Goal: Information Seeking & Learning: Learn about a topic

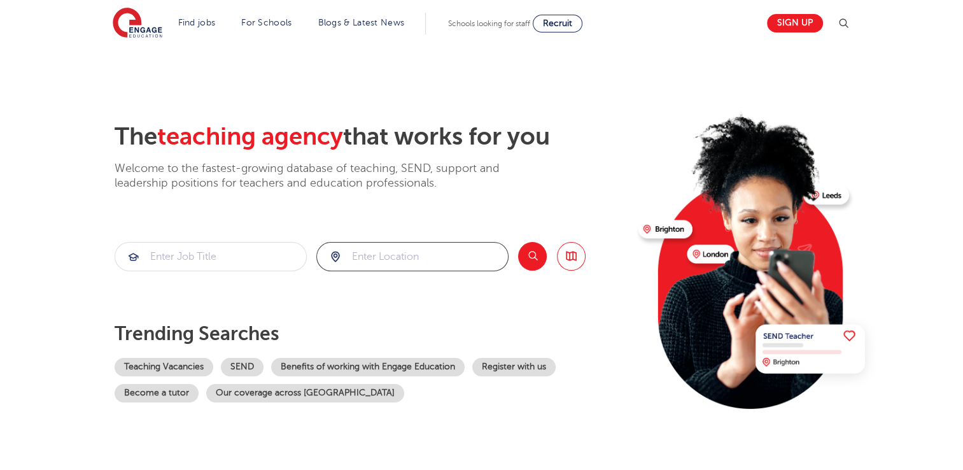
click at [418, 249] on input "search" at bounding box center [412, 257] width 191 height 28
click button "Submit" at bounding box center [0, 0] width 0 height 0
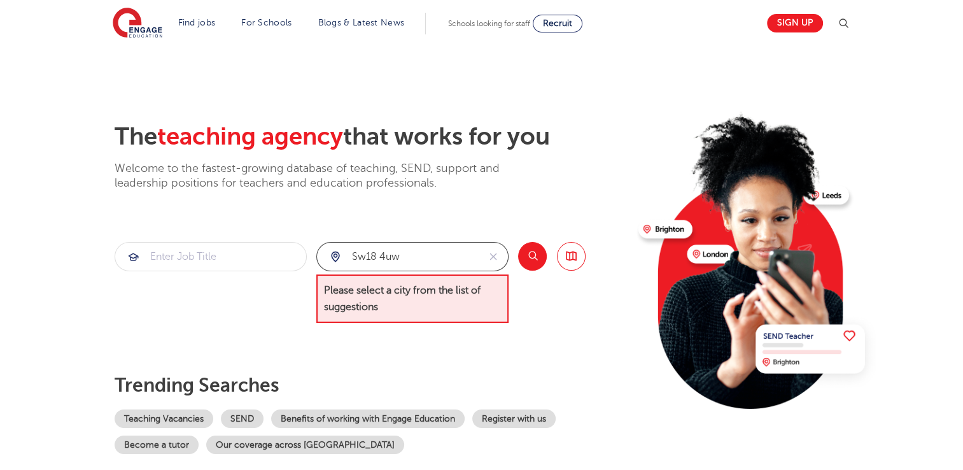
click at [418, 249] on input "sw18 4uw" at bounding box center [398, 257] width 162 height 28
type input "w"
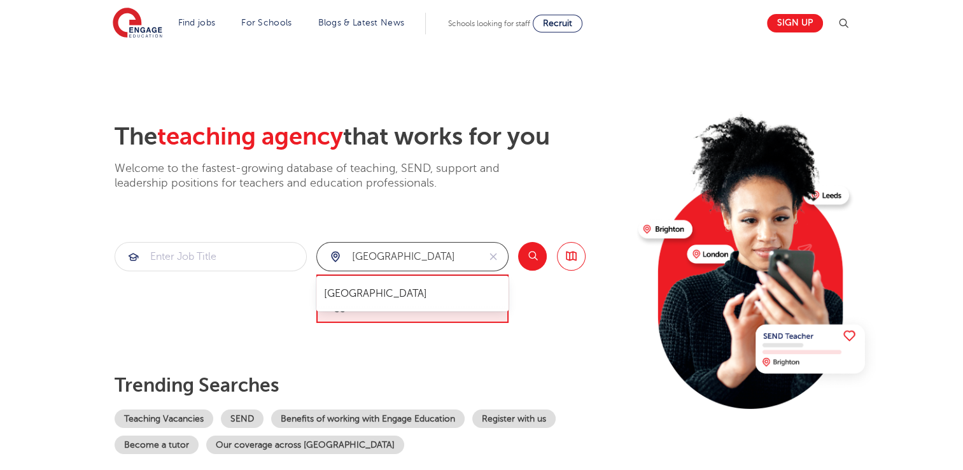
type input "[GEOGRAPHIC_DATA]"
click button "Submit" at bounding box center [0, 0] width 0 height 0
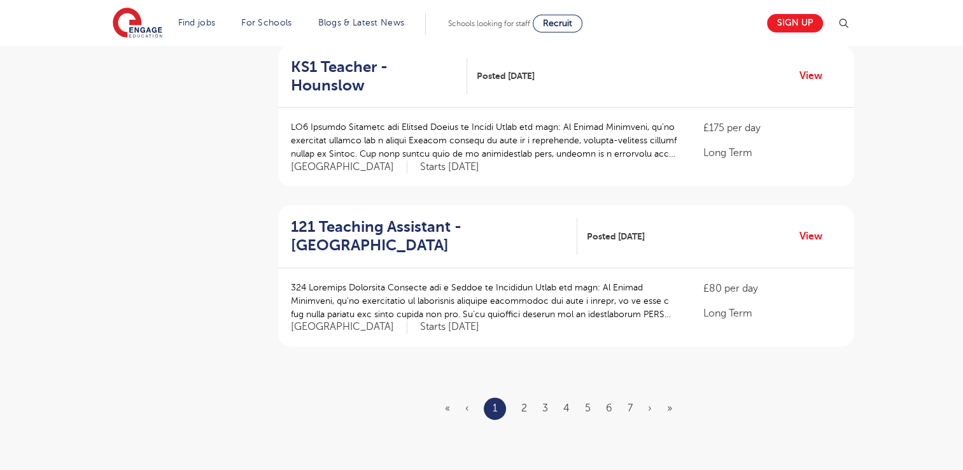
scroll to position [1451, 0]
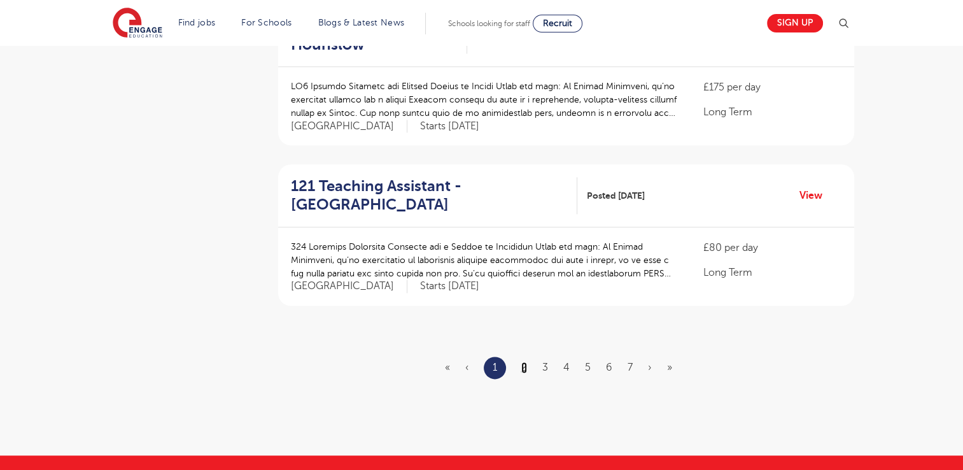
click at [526, 362] on link "2" at bounding box center [524, 367] width 6 height 11
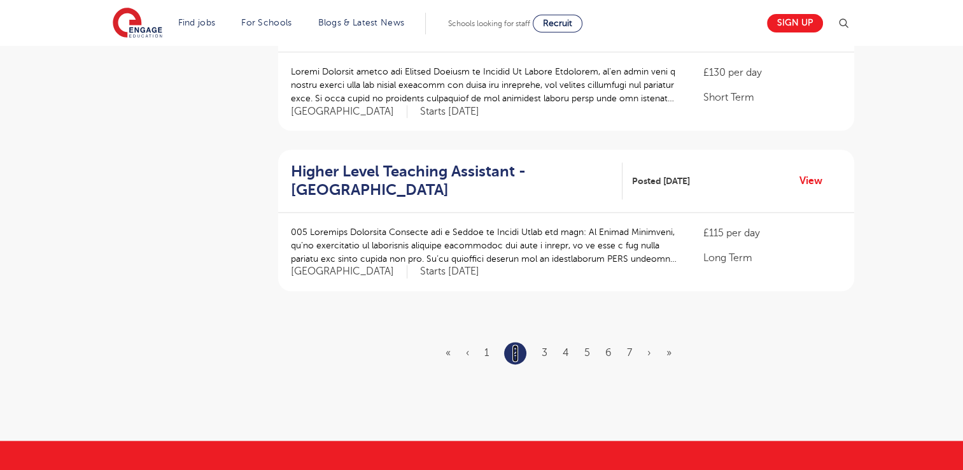
scroll to position [1477, 0]
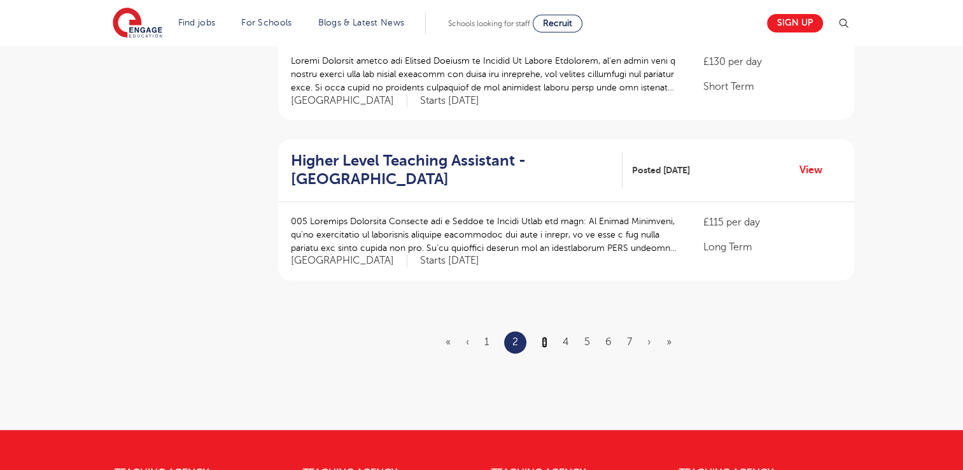
click at [542, 336] on link "3" at bounding box center [545, 341] width 6 height 11
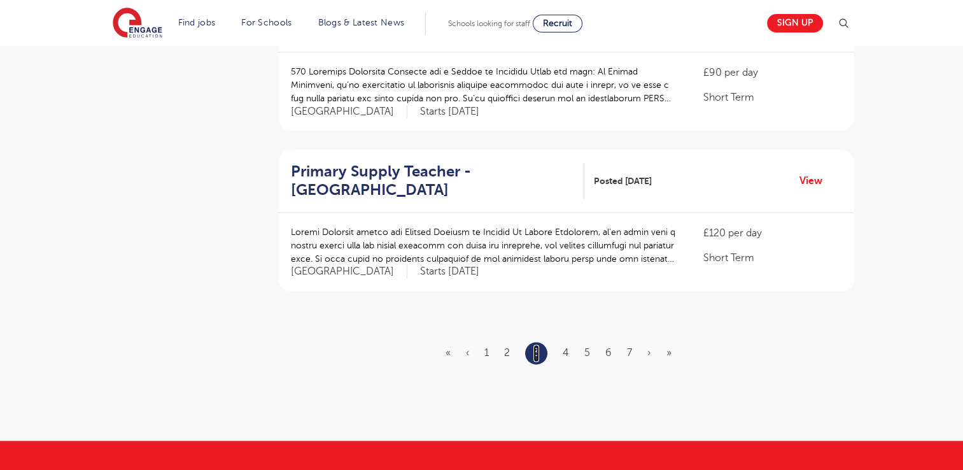
scroll to position [1477, 0]
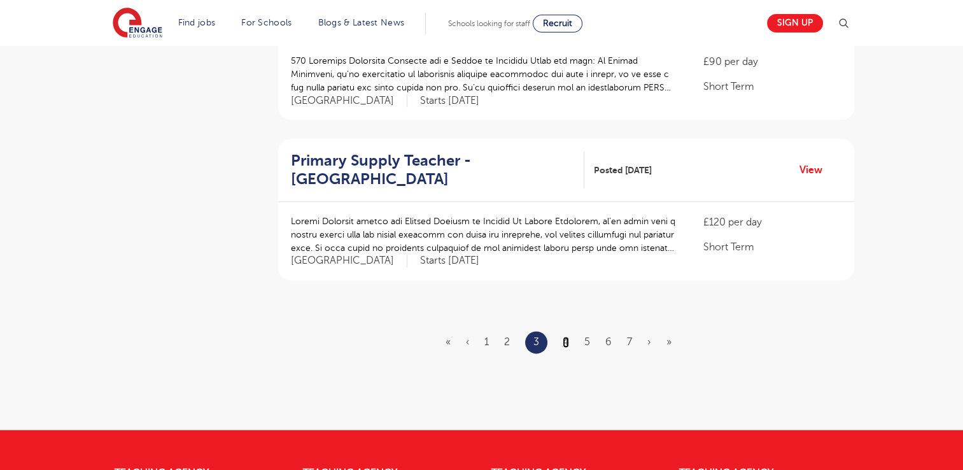
click at [565, 336] on link "4" at bounding box center [566, 341] width 6 height 11
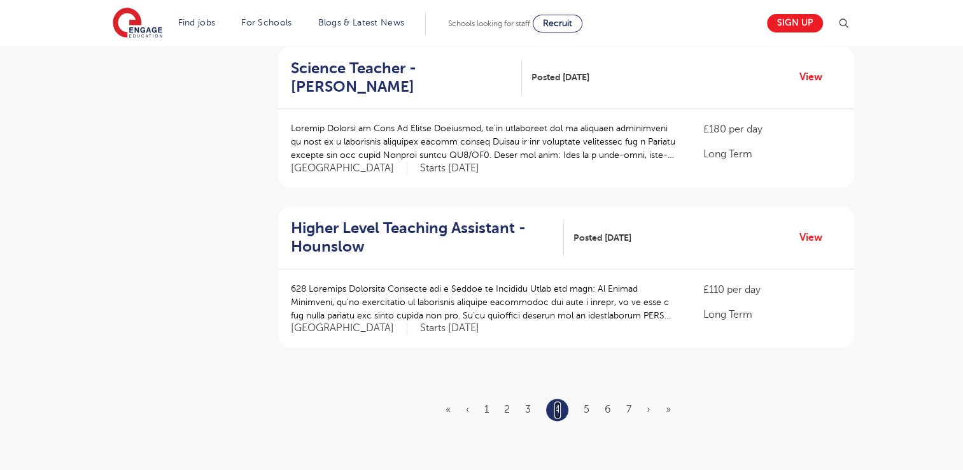
scroll to position [1426, 0]
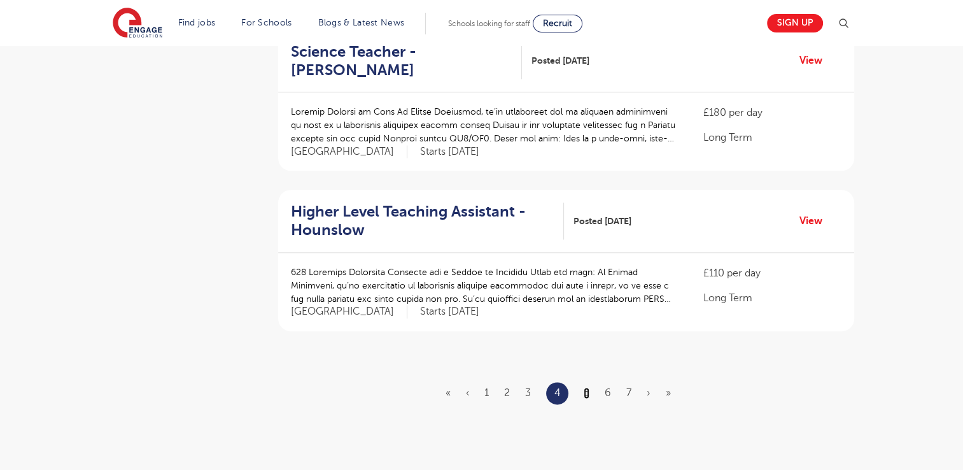
click at [584, 387] on link "5" at bounding box center [587, 392] width 6 height 11
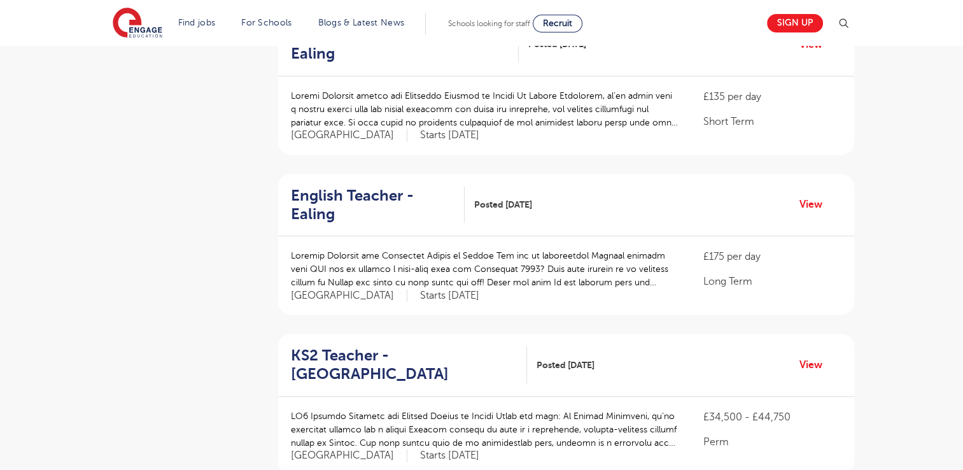
scroll to position [484, 0]
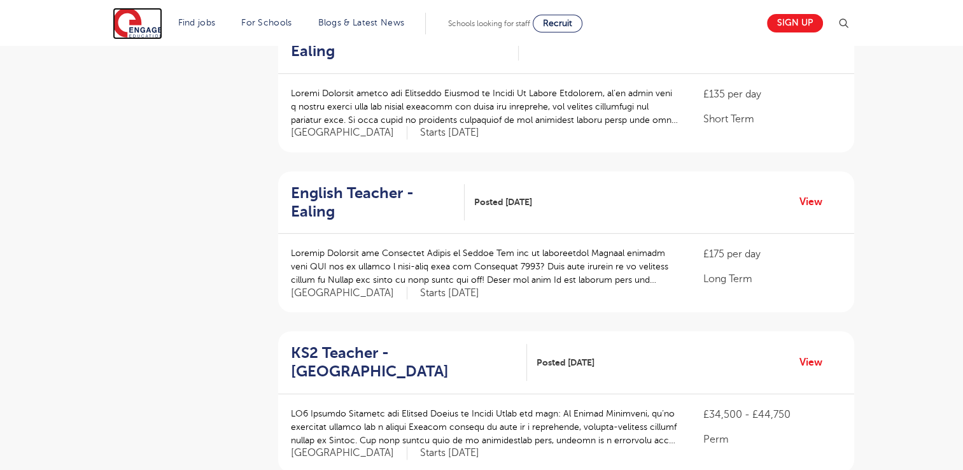
click at [133, 13] on img at bounding box center [138, 24] width 50 height 32
